Goal: Information Seeking & Learning: Learn about a topic

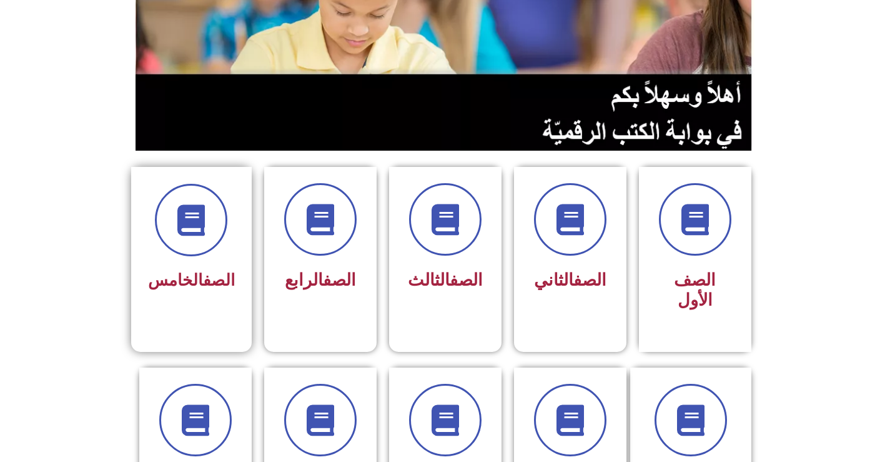
scroll to position [187, 0]
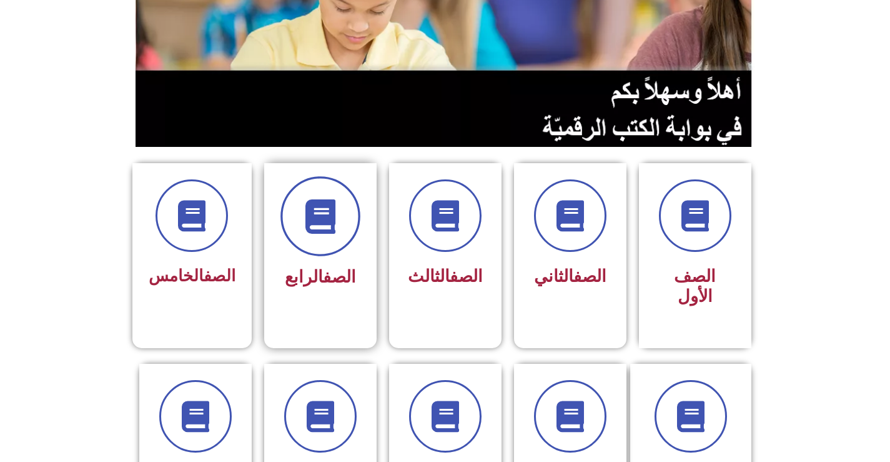
click at [301, 230] on span at bounding box center [320, 216] width 80 height 80
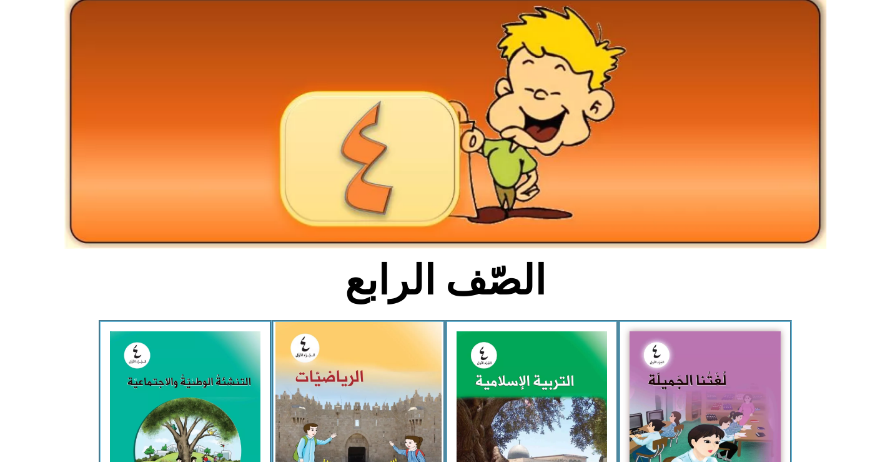
scroll to position [187, 0]
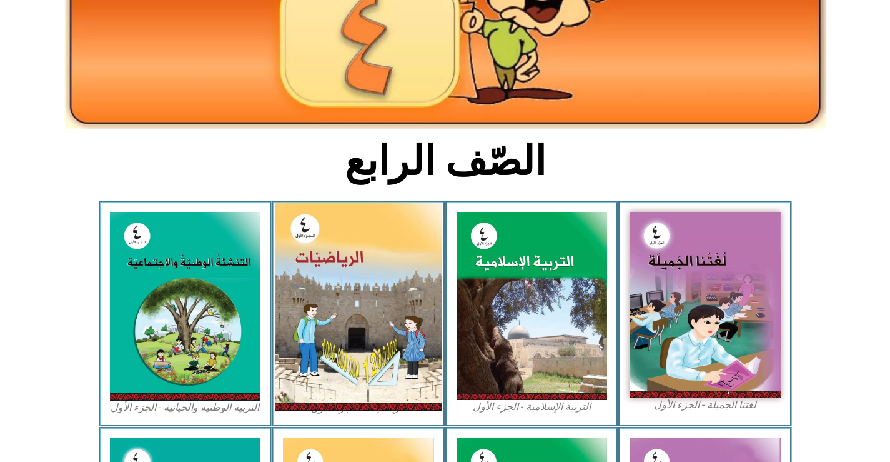
click at [353, 297] on img at bounding box center [358, 306] width 166 height 208
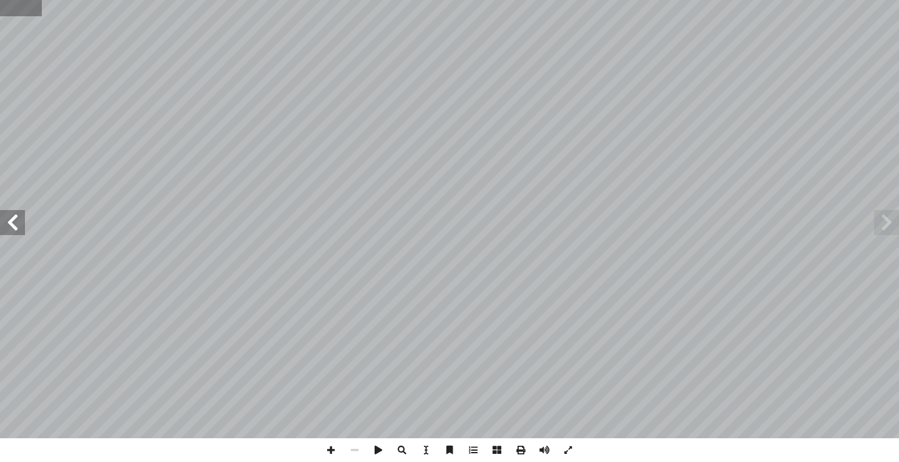
click at [15, 12] on input "text" at bounding box center [21, 8] width 42 height 16
type input "**"
click at [11, 225] on span at bounding box center [12, 222] width 25 height 25
click at [10, 223] on span at bounding box center [12, 222] width 25 height 25
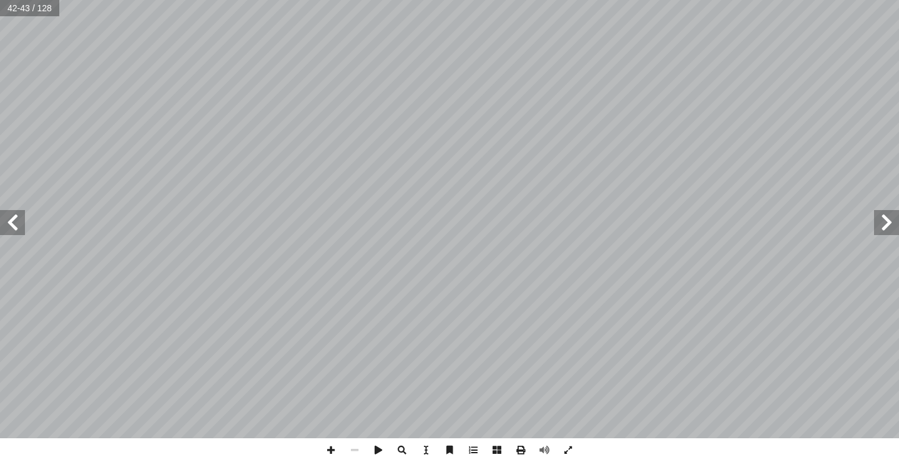
click at [4, 219] on span at bounding box center [12, 222] width 25 height 25
click at [881, 219] on span at bounding box center [886, 222] width 25 height 25
click at [10, 217] on span at bounding box center [12, 222] width 25 height 25
click at [5, 223] on span at bounding box center [12, 222] width 25 height 25
click at [7, 224] on span at bounding box center [12, 222] width 25 height 25
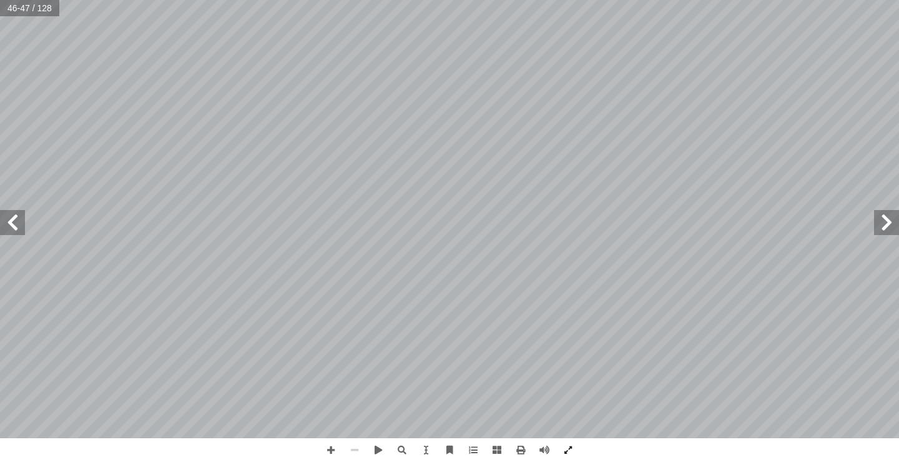
click at [898, 221] on span at bounding box center [886, 222] width 25 height 25
